Goal: Task Accomplishment & Management: Use online tool/utility

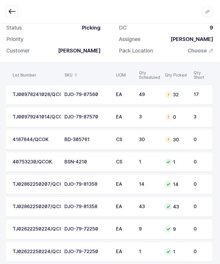
click at [38, 94] on div "TJ00978241028/QCOK" at bounding box center [35, 94] width 45 height 5
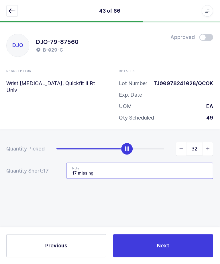
click at [150, 163] on input "17 missing" at bounding box center [140, 171] width 147 height 16
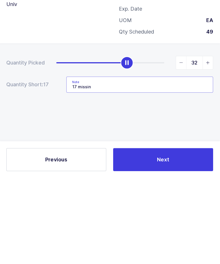
type input "17"
click at [79, 163] on input "Qty 17" at bounding box center [140, 171] width 147 height 16
click at [115, 163] on input "Qty: 17" at bounding box center [140, 171] width 147 height 16
type input "Qty: 17 - LOT:TJ0097821201"
type input "49"
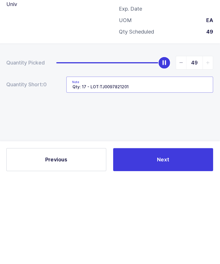
type input "Qty: 17 - LOT:TJ0097821201"
click at [180, 130] on div "Quantity Picked 49 Quantity Short: 0 Note Qty: 17 - LOT:TJ0097821201" at bounding box center [110, 181] width 220 height 102
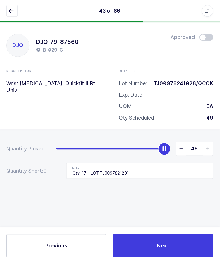
click at [177, 244] on button "Next" at bounding box center [164, 245] width 100 height 23
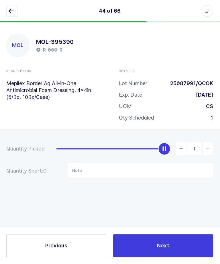
click at [10, 10] on icon "button" at bounding box center [12, 11] width 7 height 7
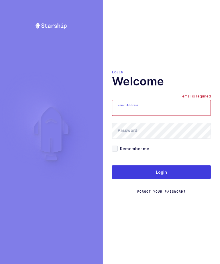
scroll to position [19, 0]
type input "zack1239753@gmail.com"
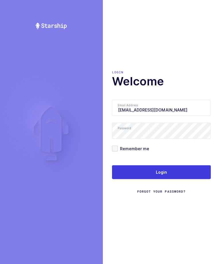
click at [168, 165] on button "Login" at bounding box center [161, 172] width 99 height 14
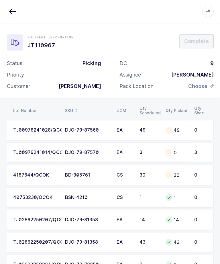
scroll to position [0, 77]
click at [187, 127] on div "49" at bounding box center [176, 129] width 22 height 7
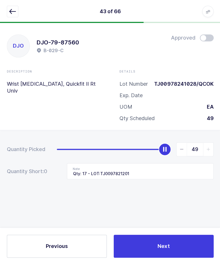
click at [169, 254] on button "Next" at bounding box center [164, 245] width 100 height 23
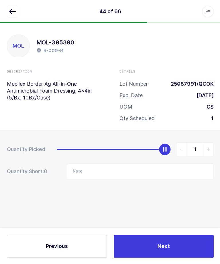
click at [12, 11] on icon "button" at bounding box center [12, 11] width 7 height 7
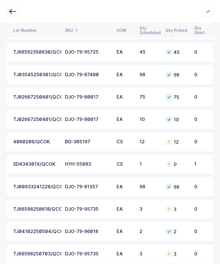
scroll to position [748, 0]
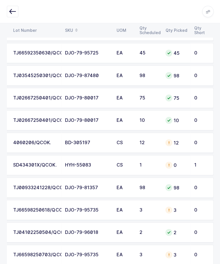
click at [182, 164] on div "0" at bounding box center [176, 164] width 22 height 7
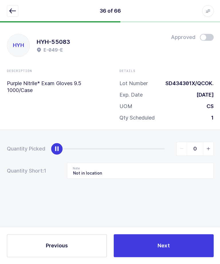
click at [213, 143] on span "slider between 0 and 1" at bounding box center [208, 149] width 10 height 13
type input "1"
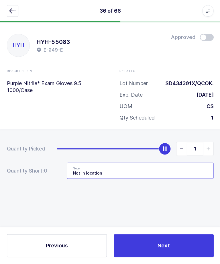
click at [190, 163] on input "Not in location" at bounding box center [140, 171] width 147 height 16
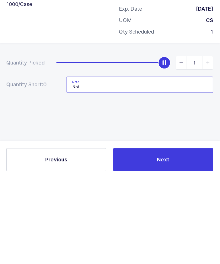
type input "Not"
click at [187, 130] on div "Quantity Picked 1 Quantity Short: 0 Note" at bounding box center [110, 181] width 220 height 102
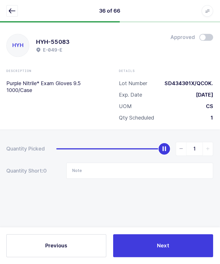
click at [173, 247] on button "Next" at bounding box center [164, 245] width 100 height 23
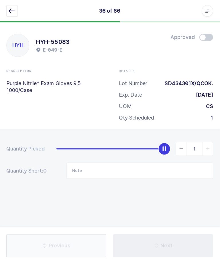
type input "10 Missing from Location / Qty: 10 - B-041-C"
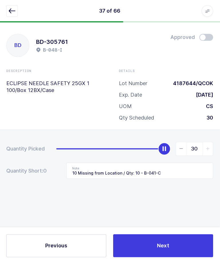
click at [12, 16] on button "button" at bounding box center [12, 11] width 11 height 11
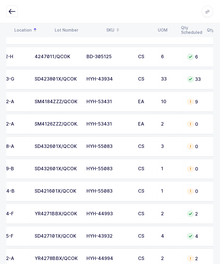
scroll to position [0, 69]
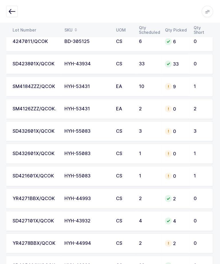
click at [184, 130] on div "0" at bounding box center [176, 131] width 22 height 7
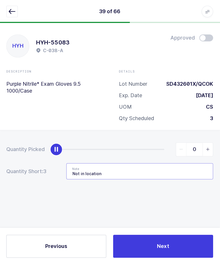
click at [153, 169] on input "Not in location" at bounding box center [140, 171] width 147 height 16
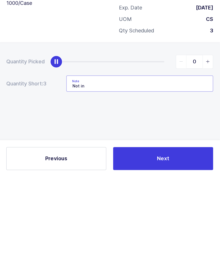
type input "Not"
click at [73, 163] on input "SD434301X" at bounding box center [140, 171] width 147 height 16
click at [156, 163] on input "LOT: SD434301X" at bounding box center [140, 171] width 147 height 16
click at [153, 163] on input "LOT: SD434301X" at bounding box center [140, 171] width 147 height 16
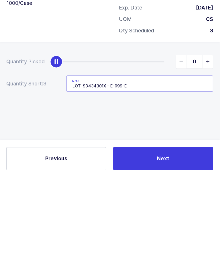
click at [77, 163] on input "LOT: SD434301X - E-099-E" at bounding box center [140, 171] width 147 height 16
type input "LOT: SD434301X - E-099-E"
click at [77, 130] on div "Quantity Picked 0 Quantity Short: 3 Note LOT: SD434301X - E-099-E" at bounding box center [110, 181] width 220 height 102
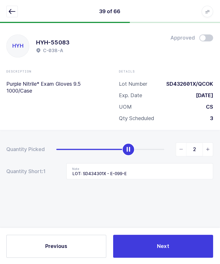
type input "3"
click at [178, 257] on button "Next" at bounding box center [164, 245] width 100 height 23
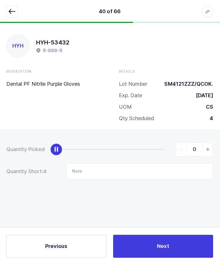
click at [9, 11] on icon "button" at bounding box center [12, 11] width 7 height 7
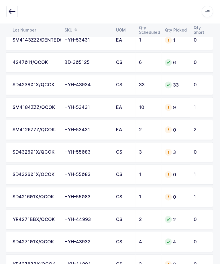
scroll to position [291, 0]
click at [38, 175] on div "SD432601X/QCOK" at bounding box center [35, 174] width 45 height 5
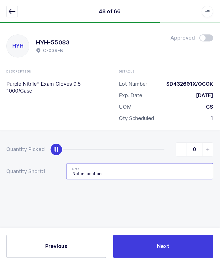
click at [188, 167] on input "Not in location" at bounding box center [140, 171] width 147 height 16
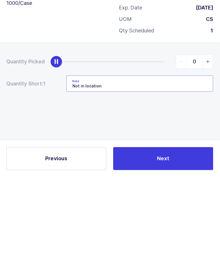
click at [187, 163] on input "Not in location" at bounding box center [140, 171] width 147 height 16
click at [156, 163] on input "Not in location /" at bounding box center [140, 171] width 147 height 16
paste input "LOT: SD434301X - E-099-E"
type input "Not in location / LOT: SD434301X - E-099-E"
click at [182, 130] on div "Quantity Picked 0 Quantity Short: 1 Note Not in location / LOT: SD434301X - E-0…" at bounding box center [110, 181] width 220 height 102
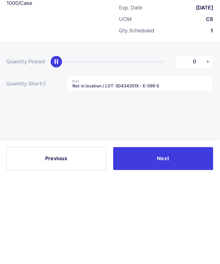
scroll to position [1, 0]
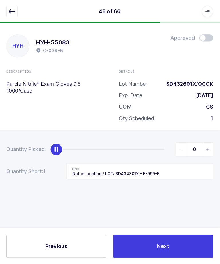
click at [211, 143] on span "slider between 0 and 1" at bounding box center [208, 149] width 10 height 13
type input "1"
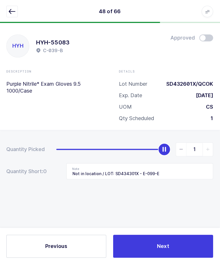
click at [178, 257] on button "Next" at bounding box center [164, 245] width 100 height 23
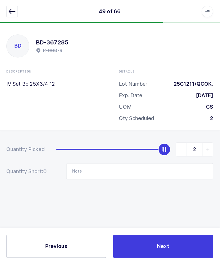
click at [12, 11] on icon "button" at bounding box center [12, 11] width 7 height 7
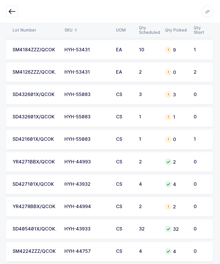
scroll to position [349, 0]
click at [193, 135] on td "1" at bounding box center [201, 139] width 23 height 20
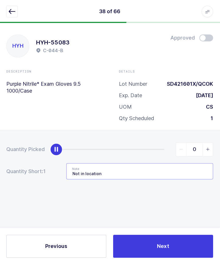
click at [161, 173] on input "Not in location" at bounding box center [140, 171] width 147 height 16
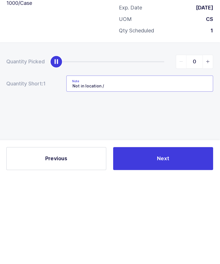
click at [155, 163] on input "Not in location /" at bounding box center [140, 171] width 147 height 16
paste input "LOT: SD434301X - E-099-E"
type input "Not in location / LOT: SD434301X - E-099-E"
type input "1"
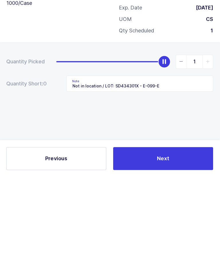
click at [181, 234] on button "Next" at bounding box center [164, 245] width 100 height 23
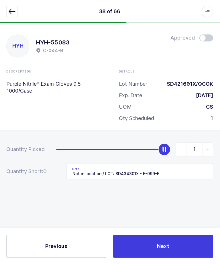
type input "LOT: SD434301X - E-099-E"
click at [12, 15] on button "button" at bounding box center [12, 11] width 11 height 11
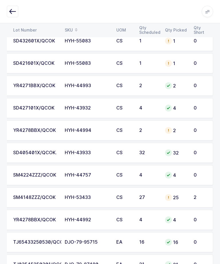
scroll to position [0, 77]
click at [155, 197] on div "27" at bounding box center [148, 197] width 19 height 5
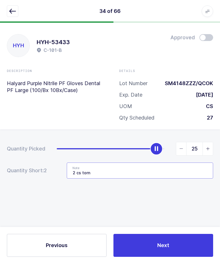
click at [155, 172] on input "2 cs torn" at bounding box center [140, 171] width 147 height 16
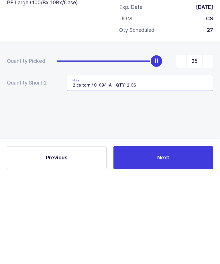
type input "2 cs torn / C-094-A - QTY: 2 CS"
click at [198, 130] on div "Quantity Picked 25 Quantity Short: 2 Note 2 cs torn / C-094-A - QTY: 2 CS" at bounding box center [110, 181] width 220 height 102
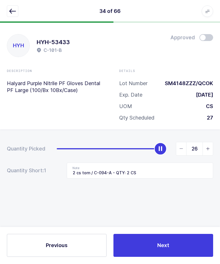
type input "27"
click at [166, 171] on input "2 cs torn / C-094-A - QTY: 2 CS" at bounding box center [140, 171] width 147 height 16
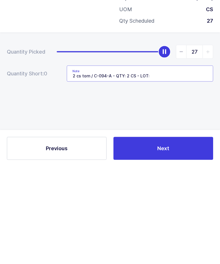
scroll to position [12, 0]
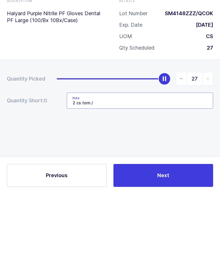
type input "2 cs torn /"
click at [183, 143] on span "slider between 0 and 27" at bounding box center [181, 149] width 10 height 13
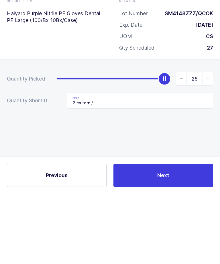
scroll to position [19, 0]
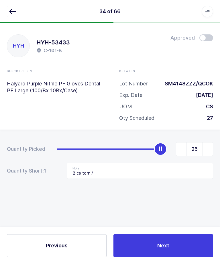
click at [184, 143] on span "slider between 0 and 27" at bounding box center [181, 149] width 10 height 13
type input "25"
click at [7, 16] on button "button" at bounding box center [12, 11] width 11 height 11
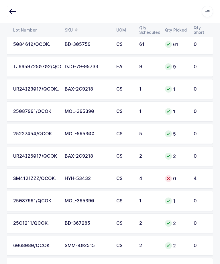
scroll to position [1219, 0]
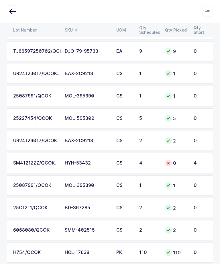
click at [43, 161] on div "SM4121ZZZ/QCOK." at bounding box center [35, 163] width 45 height 5
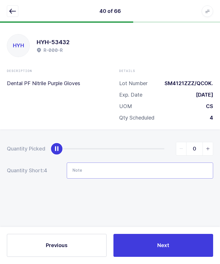
click at [106, 171] on input "Note" at bounding box center [140, 171] width 147 height 16
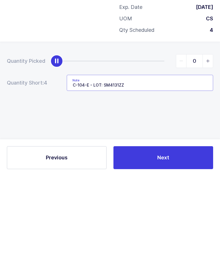
type input "C-104-E - LOT: SM4131ZZZ"
type input "4"
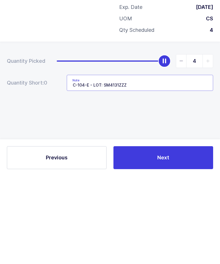
type input "C-104-E - LOT: SM4131ZZZ"
click at [156, 227] on div "Previous Next" at bounding box center [110, 245] width 220 height 37
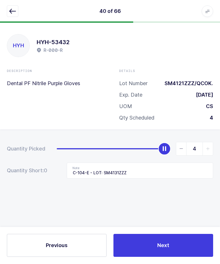
click at [144, 257] on button "Next" at bounding box center [164, 245] width 100 height 23
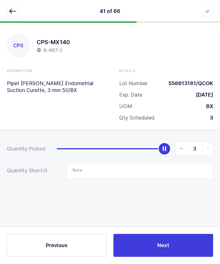
click at [15, 14] on icon "button" at bounding box center [12, 11] width 7 height 7
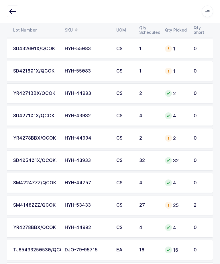
click at [192, 117] on td "0" at bounding box center [201, 116] width 23 height 20
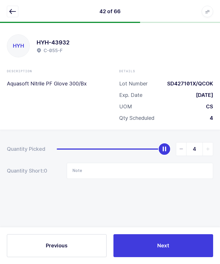
click at [13, 12] on icon "button" at bounding box center [12, 11] width 7 height 7
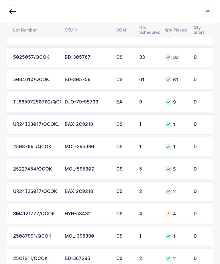
scroll to position [1169, 0]
click at [198, 215] on div "0" at bounding box center [200, 213] width 13 height 5
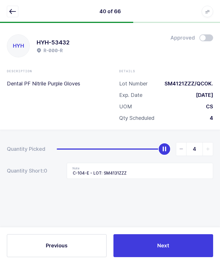
scroll to position [0, 0]
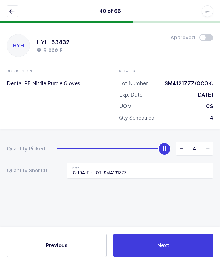
click at [12, 9] on icon "button" at bounding box center [12, 11] width 7 height 7
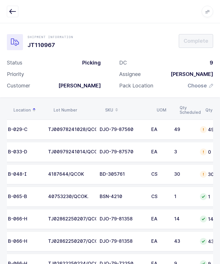
scroll to position [0, 52]
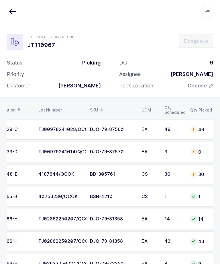
click at [179, 154] on td "3" at bounding box center [174, 152] width 26 height 20
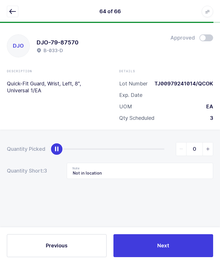
scroll to position [0, 0]
type input "3"
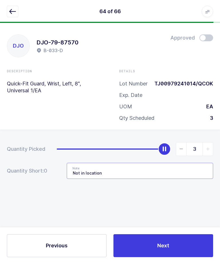
click at [145, 167] on input "Not in location" at bounding box center [140, 171] width 147 height 16
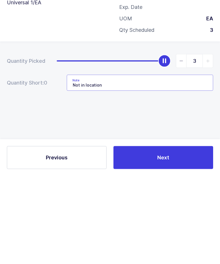
click at [158, 163] on input "Not in location" at bounding box center [140, 171] width 147 height 16
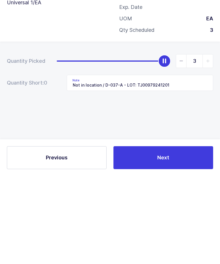
click at [173, 234] on button "Next" at bounding box center [164, 245] width 100 height 23
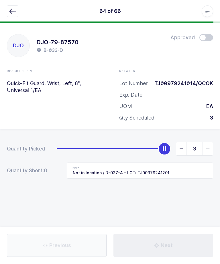
type input "Torn / Lot:YR5074BBX - SAME LOCATION"
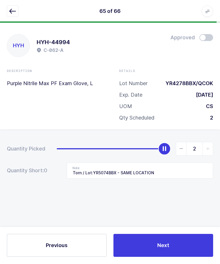
click at [12, 9] on icon "button" at bounding box center [12, 11] width 7 height 7
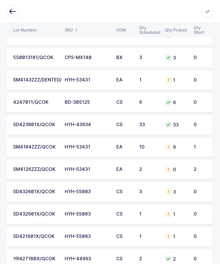
scroll to position [0, 77]
click at [184, 170] on div "0" at bounding box center [176, 169] width 22 height 7
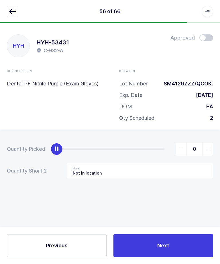
scroll to position [0, 0]
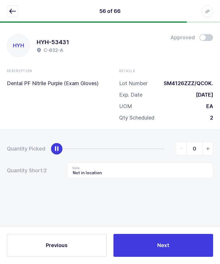
click at [15, 6] on button "button" at bounding box center [12, 11] width 11 height 11
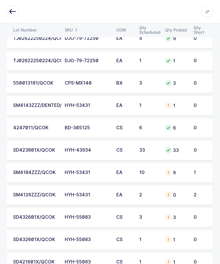
scroll to position [249, 0]
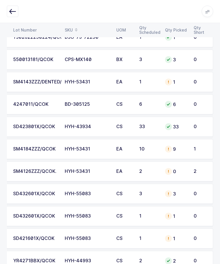
click at [186, 171] on div "0" at bounding box center [176, 171] width 22 height 7
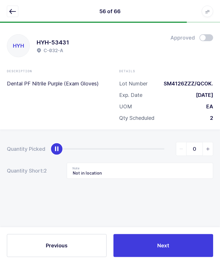
scroll to position [0, 0]
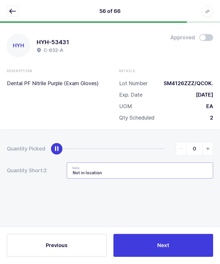
click at [161, 170] on input "Not in location" at bounding box center [140, 171] width 147 height 16
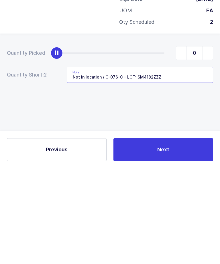
type input "Not in location / C-076-C - LOT: SM4182ZZZ"
click at [206, 147] on icon "slider between 0 and 2" at bounding box center [208, 149] width 4 height 4
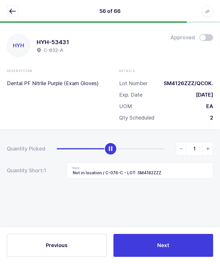
click at [206, 151] on span "slider between 0 and 2" at bounding box center [208, 149] width 10 height 13
type input "2"
click at [182, 257] on button "Next" at bounding box center [164, 245] width 100 height 23
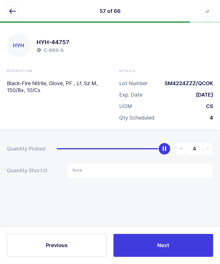
click at [12, 12] on icon "button" at bounding box center [12, 11] width 7 height 7
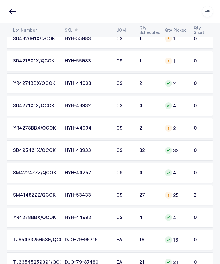
scroll to position [430, 0]
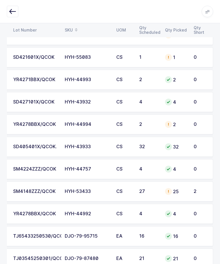
click at [36, 190] on div "SM4148ZZZ/QCOK" at bounding box center [35, 191] width 45 height 5
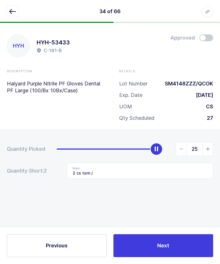
scroll to position [0, 0]
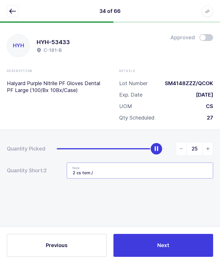
click at [110, 173] on input "2 cs torn /" at bounding box center [140, 171] width 147 height 16
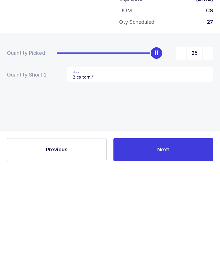
click at [207, 147] on icon "slider between 0 and 27" at bounding box center [208, 149] width 4 height 4
type input "26"
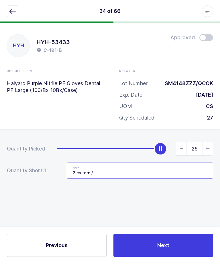
click at [109, 172] on input "2 cs torn /" at bounding box center [140, 171] width 147 height 16
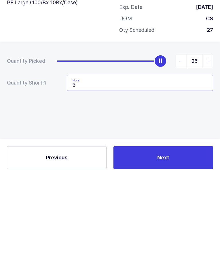
type input "2"
click at [153, 234] on button "Next" at bounding box center [164, 245] width 100 height 23
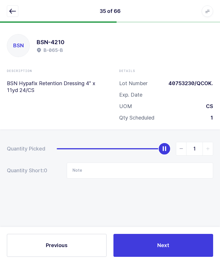
click at [12, 12] on icon "button" at bounding box center [12, 11] width 7 height 7
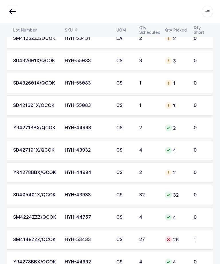
scroll to position [0, 77]
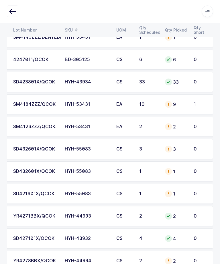
click at [192, 101] on td "1" at bounding box center [201, 105] width 23 height 20
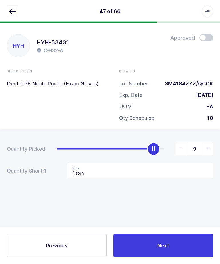
scroll to position [19, 0]
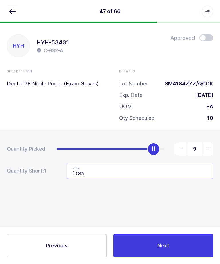
click at [158, 163] on input "1 torn" at bounding box center [140, 171] width 147 height 16
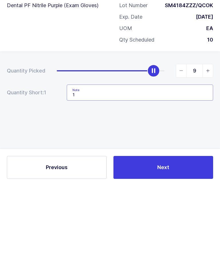
type input "1"
type input "Qty: 1 - C-048-A - LOT: SM4146ZZZ"
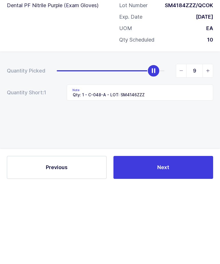
click at [196, 130] on div "Quantity Picked 9 Quantity Short: 1 Note Qty: 1 - C-048-A - LOT: SM4146ZZZ" at bounding box center [110, 181] width 220 height 102
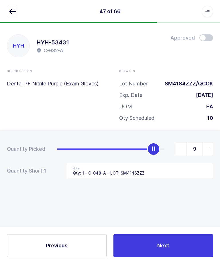
click at [208, 147] on icon "slider between 0 and 10" at bounding box center [208, 149] width 4 height 4
type input "10"
click at [182, 241] on button "Next" at bounding box center [164, 245] width 100 height 23
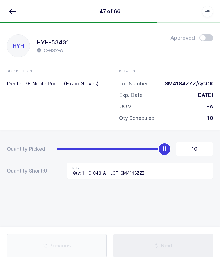
type input "Not in location / LOT: SD434301X - E-099-E"
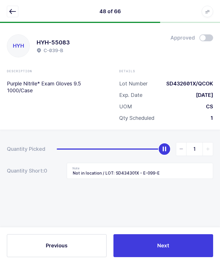
click at [211, 115] on div "1" at bounding box center [209, 118] width 7 height 7
click at [134, 92] on div "Exp. Date" at bounding box center [130, 95] width 23 height 7
click at [9, 9] on button "button" at bounding box center [12, 11] width 11 height 11
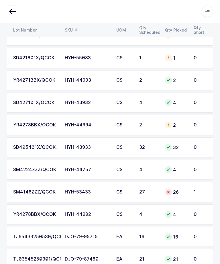
scroll to position [438, 0]
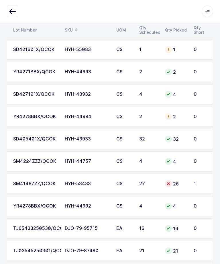
click at [192, 184] on td "1" at bounding box center [201, 184] width 23 height 20
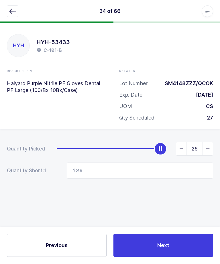
scroll to position [0, 0]
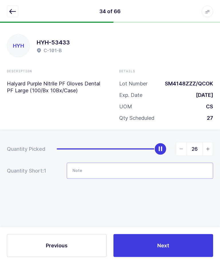
click at [176, 165] on input "Note" at bounding box center [140, 171] width 147 height 16
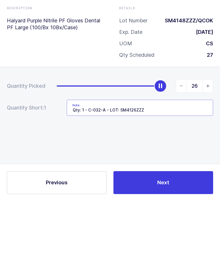
type input "Qty: 1 - C-032-A - LOT: SM4126ZZZ"
click at [200, 130] on div "Quantity Picked 26 Quantity Short: 1 Note Qty: 1 - C-032-A - LOT: SM4126ZZZ" at bounding box center [110, 181] width 220 height 102
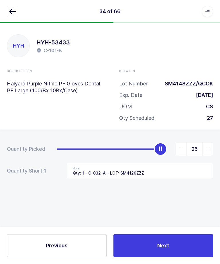
click at [207, 143] on span "slider between 0 and 27" at bounding box center [208, 149] width 10 height 13
type input "27"
click at [180, 247] on button "Next" at bounding box center [164, 245] width 100 height 23
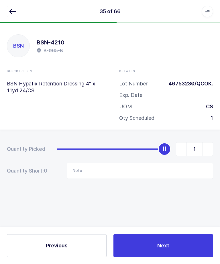
click at [13, 11] on icon "button" at bounding box center [12, 11] width 7 height 7
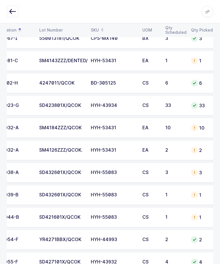
scroll to position [0, 54]
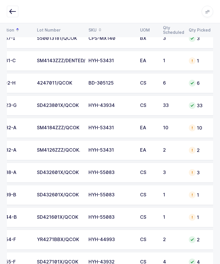
click at [15, 11] on icon "button" at bounding box center [12, 11] width 7 height 7
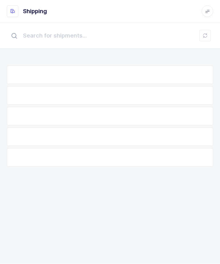
scroll to position [0, 0]
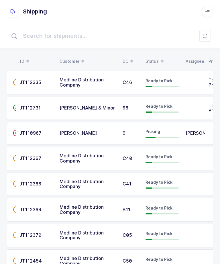
click at [189, 136] on span "[PERSON_NAME]" at bounding box center [205, 133] width 38 height 6
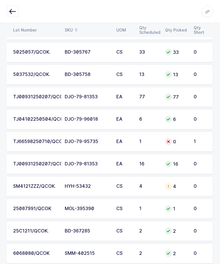
scroll to position [1241, 0]
click at [28, 143] on div "TJ66598250710/QCOK." at bounding box center [35, 141] width 45 height 5
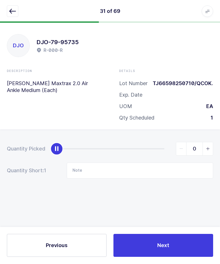
click at [12, 16] on button "button" at bounding box center [12, 11] width 11 height 11
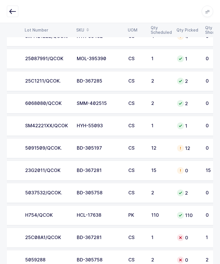
scroll to position [0, 63]
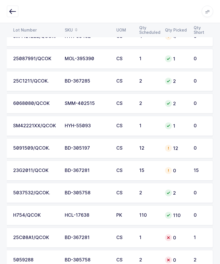
click at [21, 169] on div "23G2011/QCOK" at bounding box center [35, 170] width 45 height 5
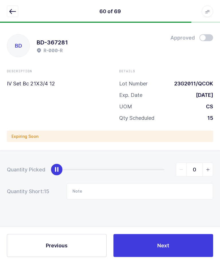
scroll to position [0, 0]
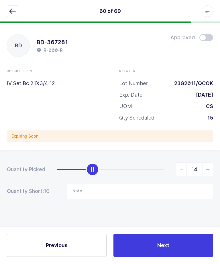
type input "15"
click at [146, 257] on button "Next" at bounding box center [164, 245] width 100 height 23
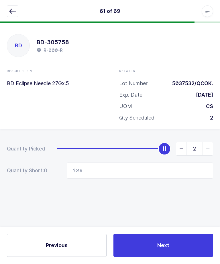
click at [17, 8] on button "button" at bounding box center [12, 11] width 11 height 11
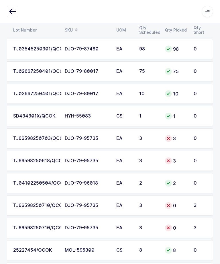
scroll to position [0, 77]
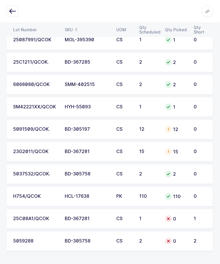
scroll to position [1410, 0]
